Goal: Task Accomplishment & Management: Use online tool/utility

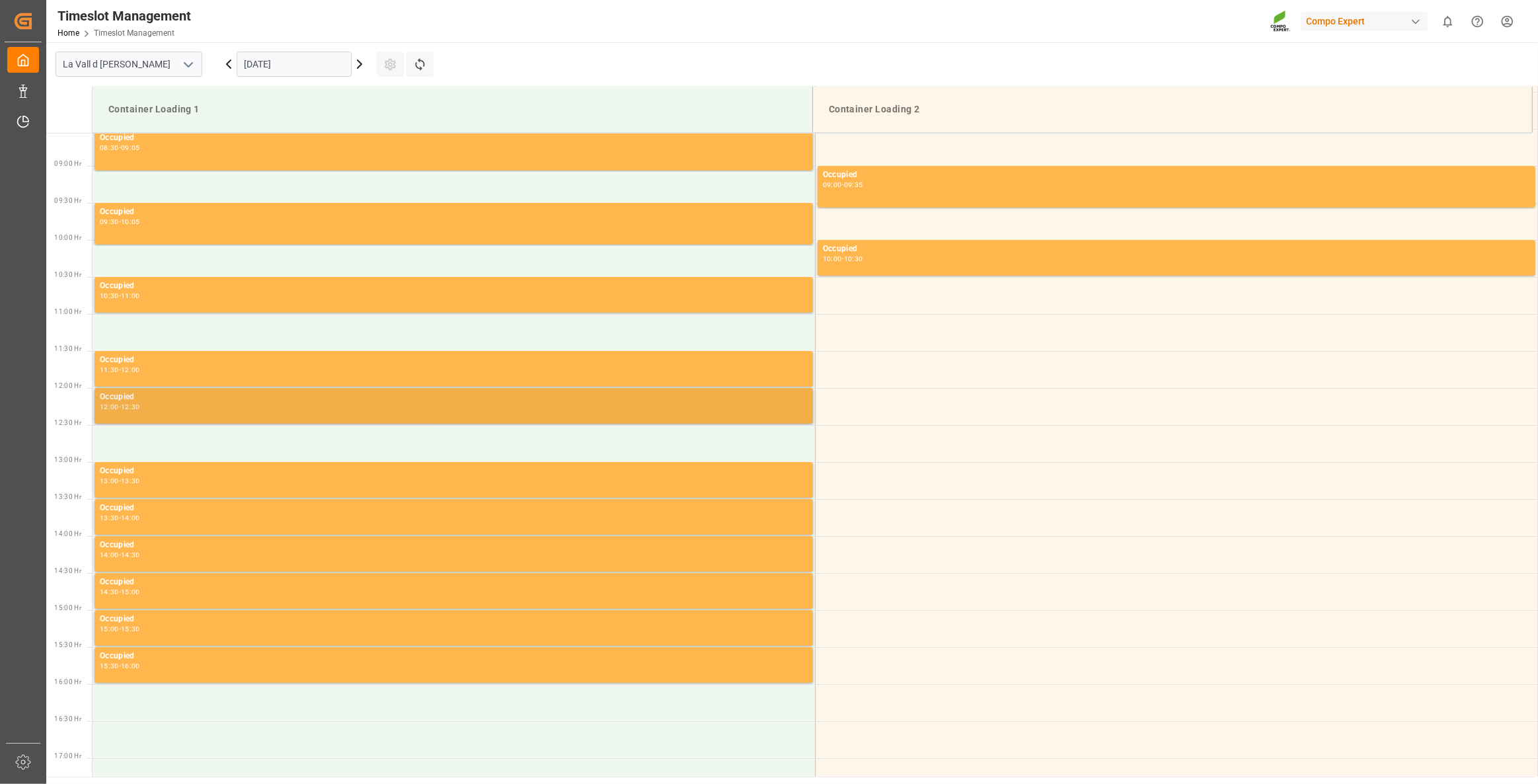
scroll to position [718, 0]
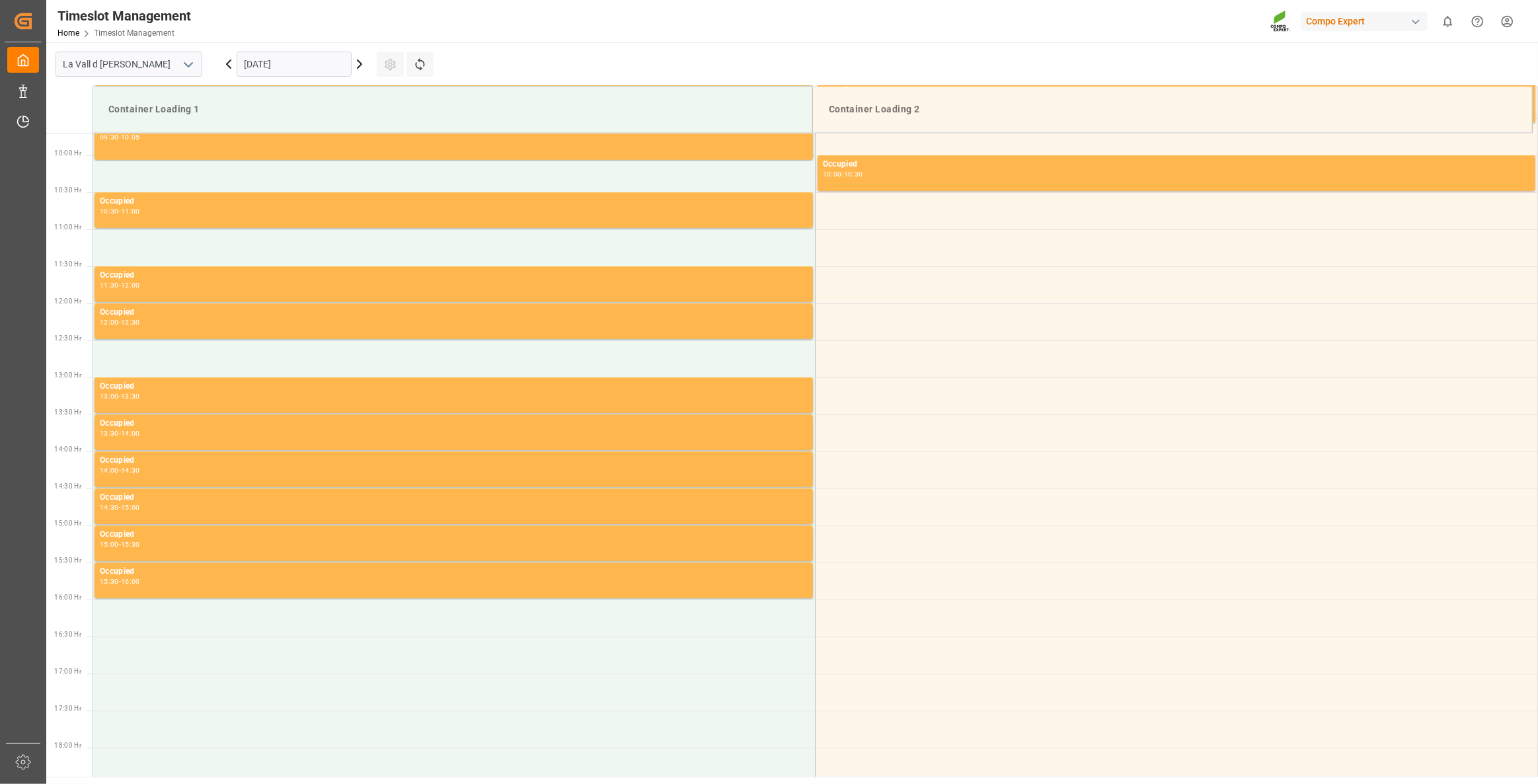
click at [303, 46] on div "[DATE]" at bounding box center [294, 64] width 165 height 44
click at [313, 60] on input "[DATE]" at bounding box center [294, 64] width 115 height 25
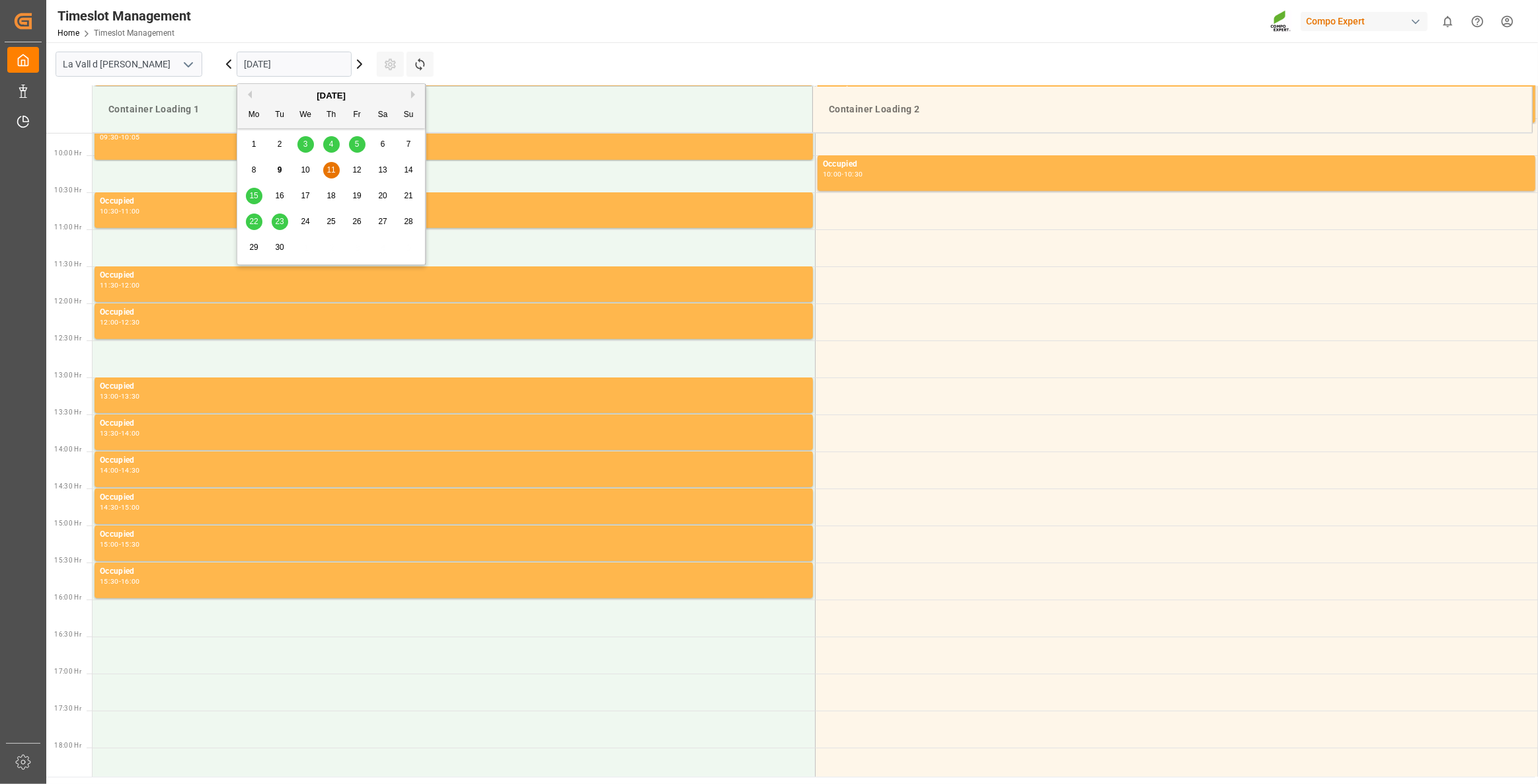
click at [360, 170] on span "12" at bounding box center [357, 169] width 8 height 9
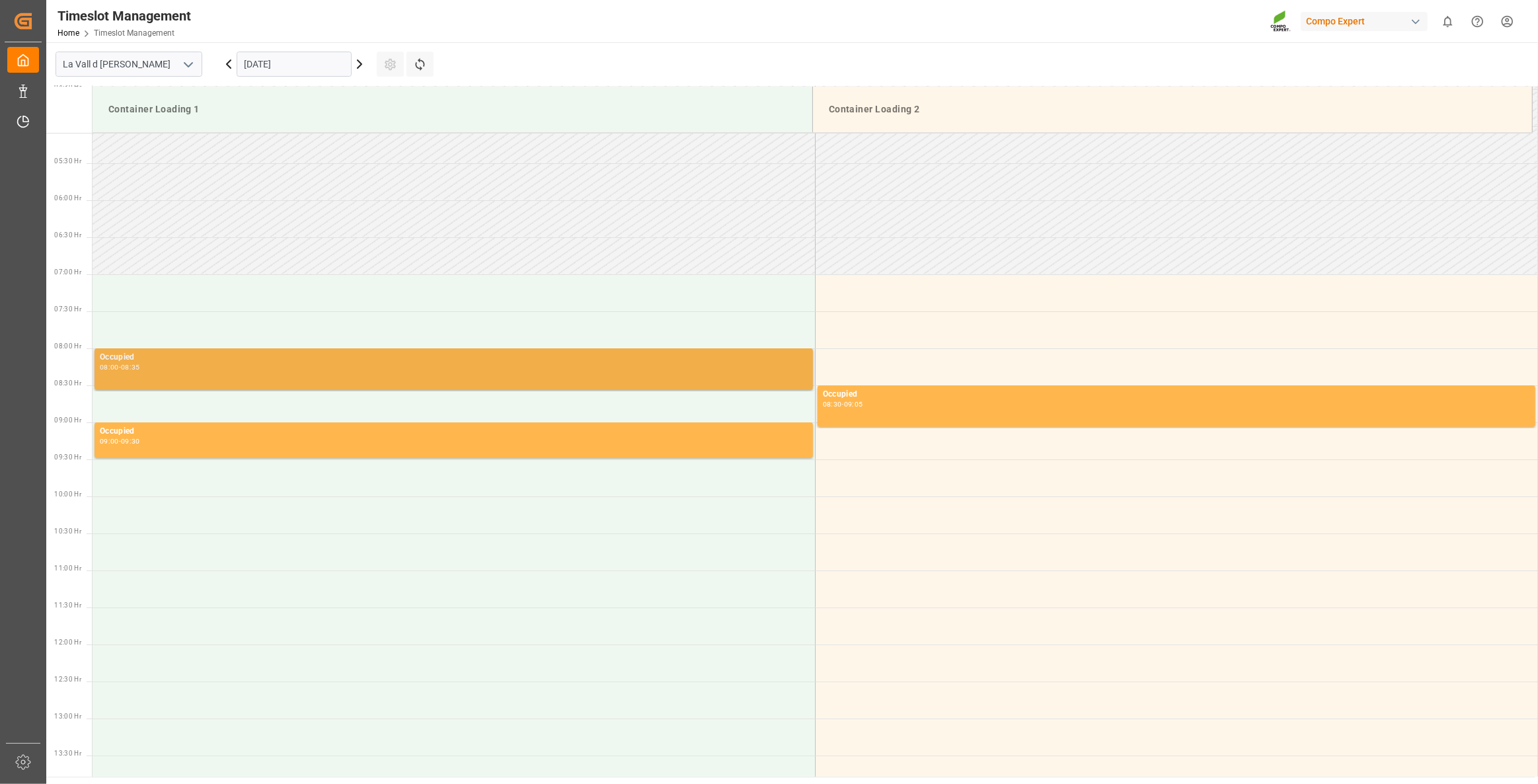
scroll to position [371, 0]
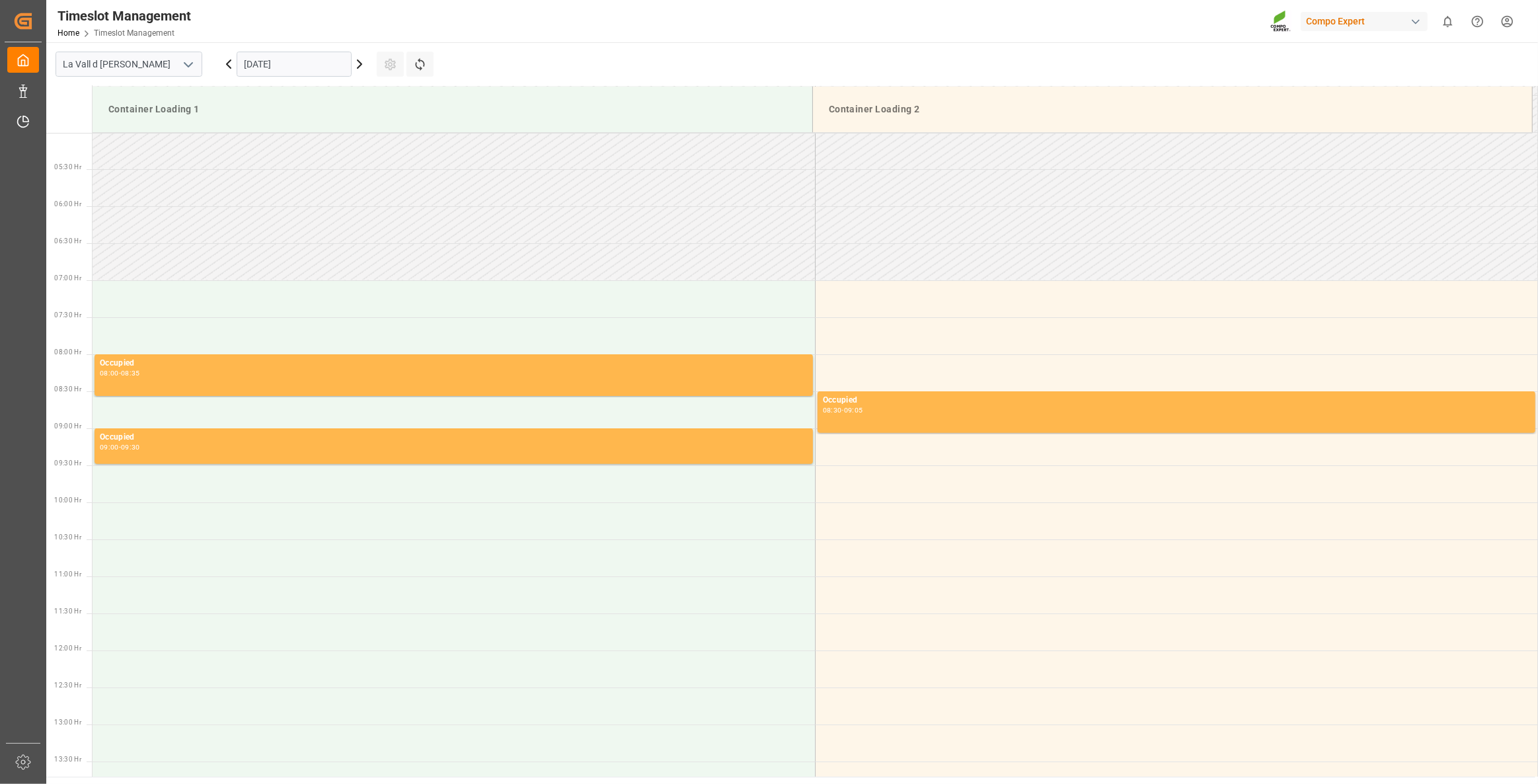
click at [289, 60] on input "[DATE]" at bounding box center [294, 64] width 115 height 25
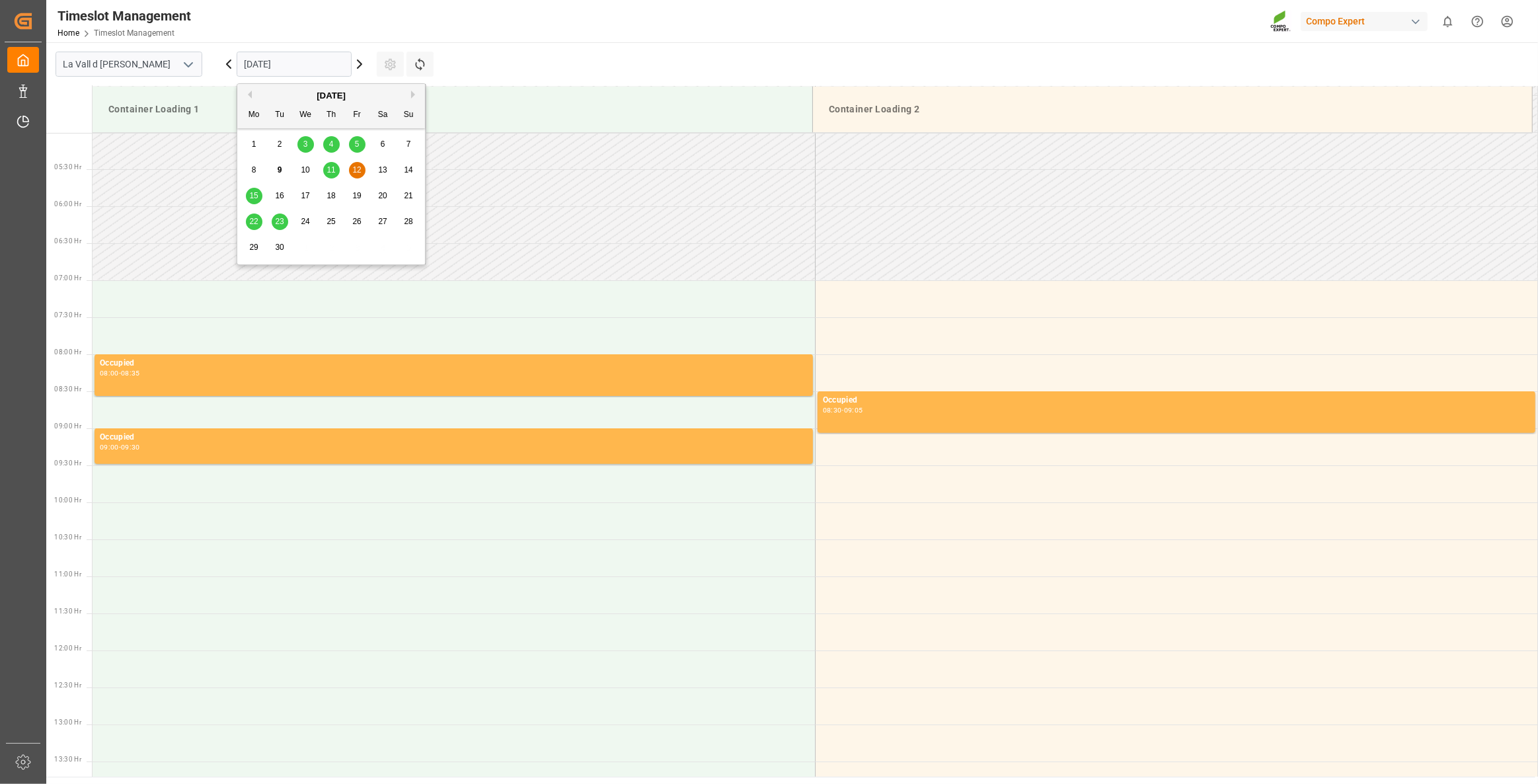
click at [333, 172] on span "11" at bounding box center [331, 169] width 8 height 9
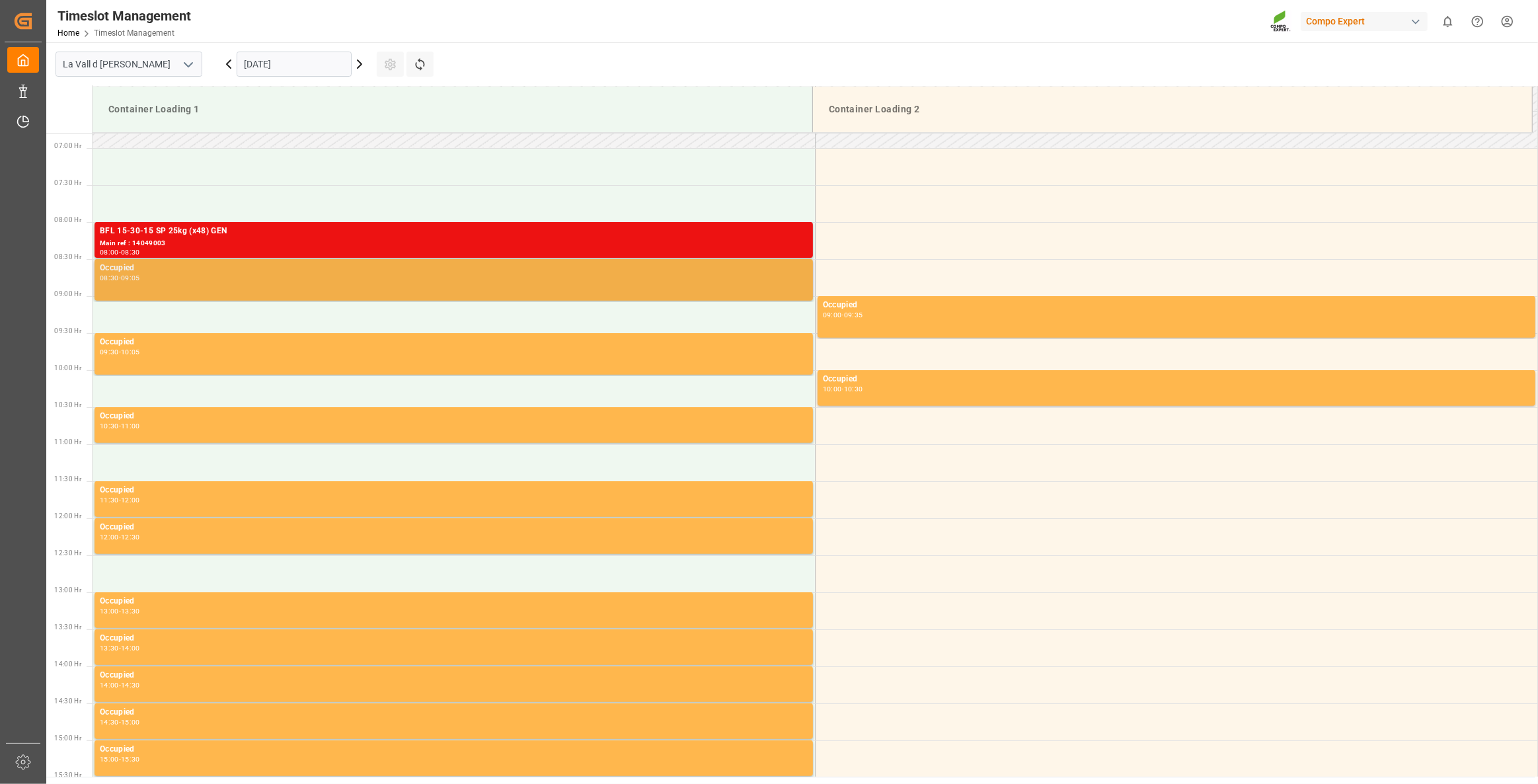
scroll to position [491, 0]
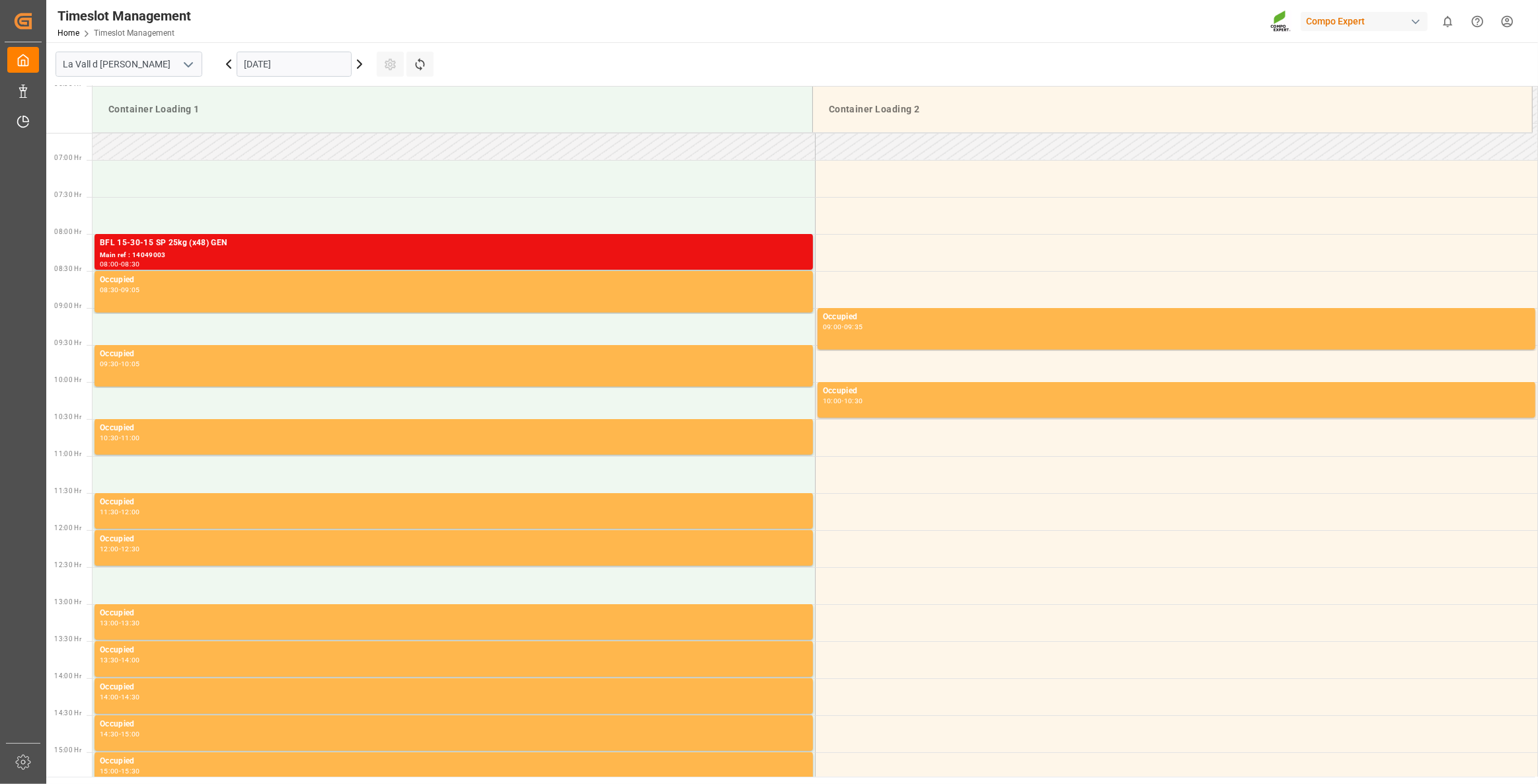
click at [262, 72] on input "[DATE]" at bounding box center [294, 64] width 115 height 25
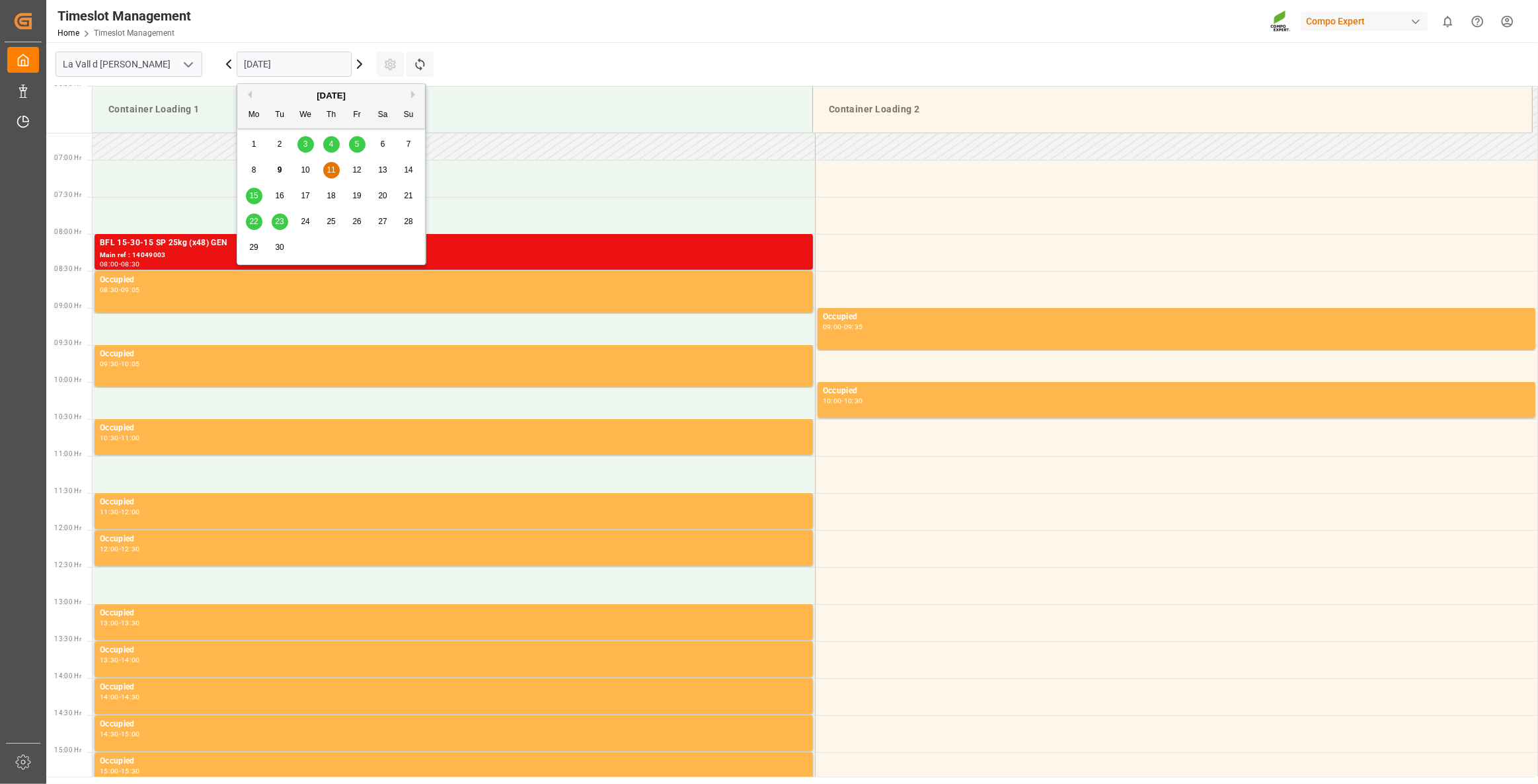
click at [358, 199] on span "19" at bounding box center [357, 195] width 8 height 9
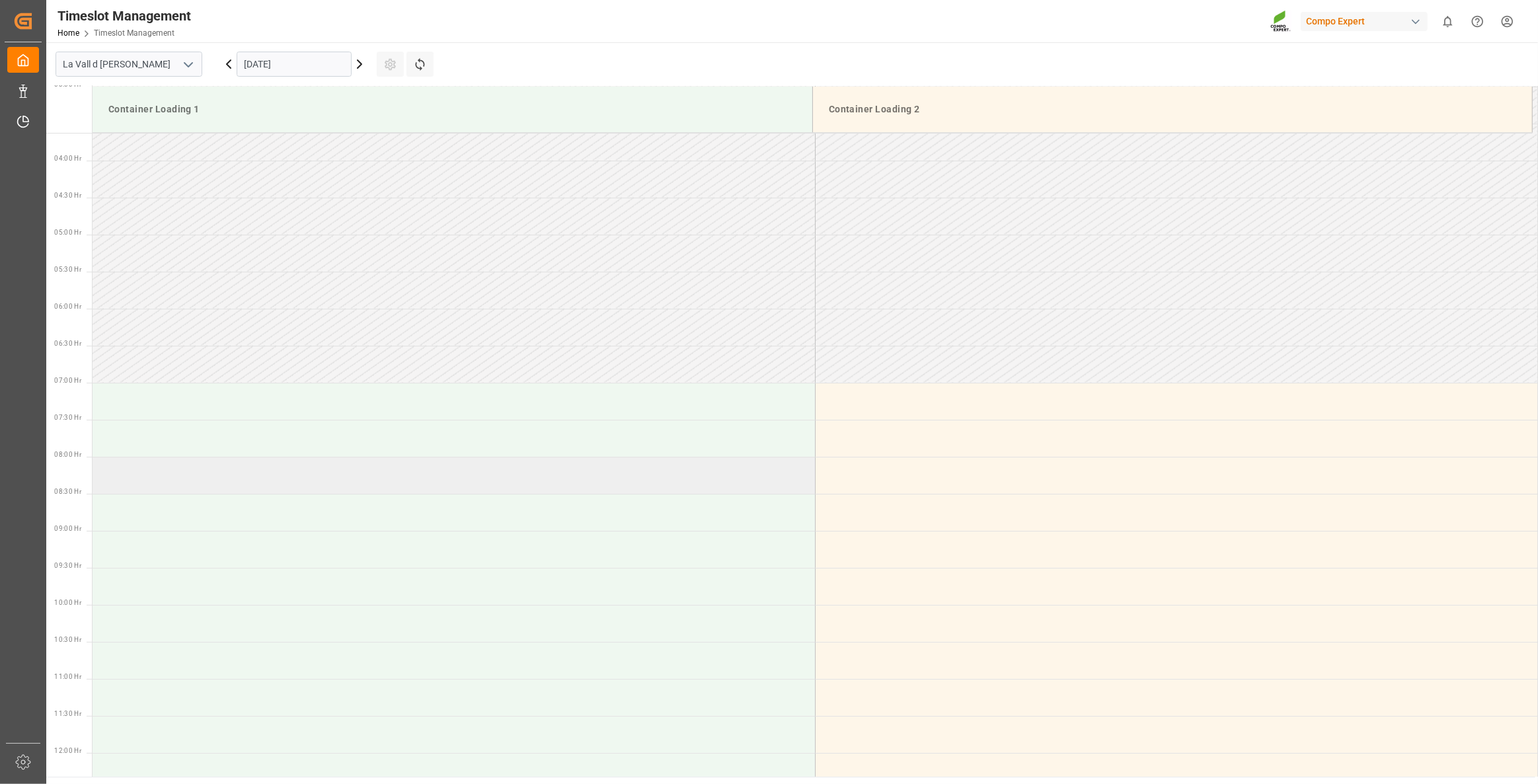
scroll to position [251, 0]
